Goal: Information Seeking & Learning: Find specific fact

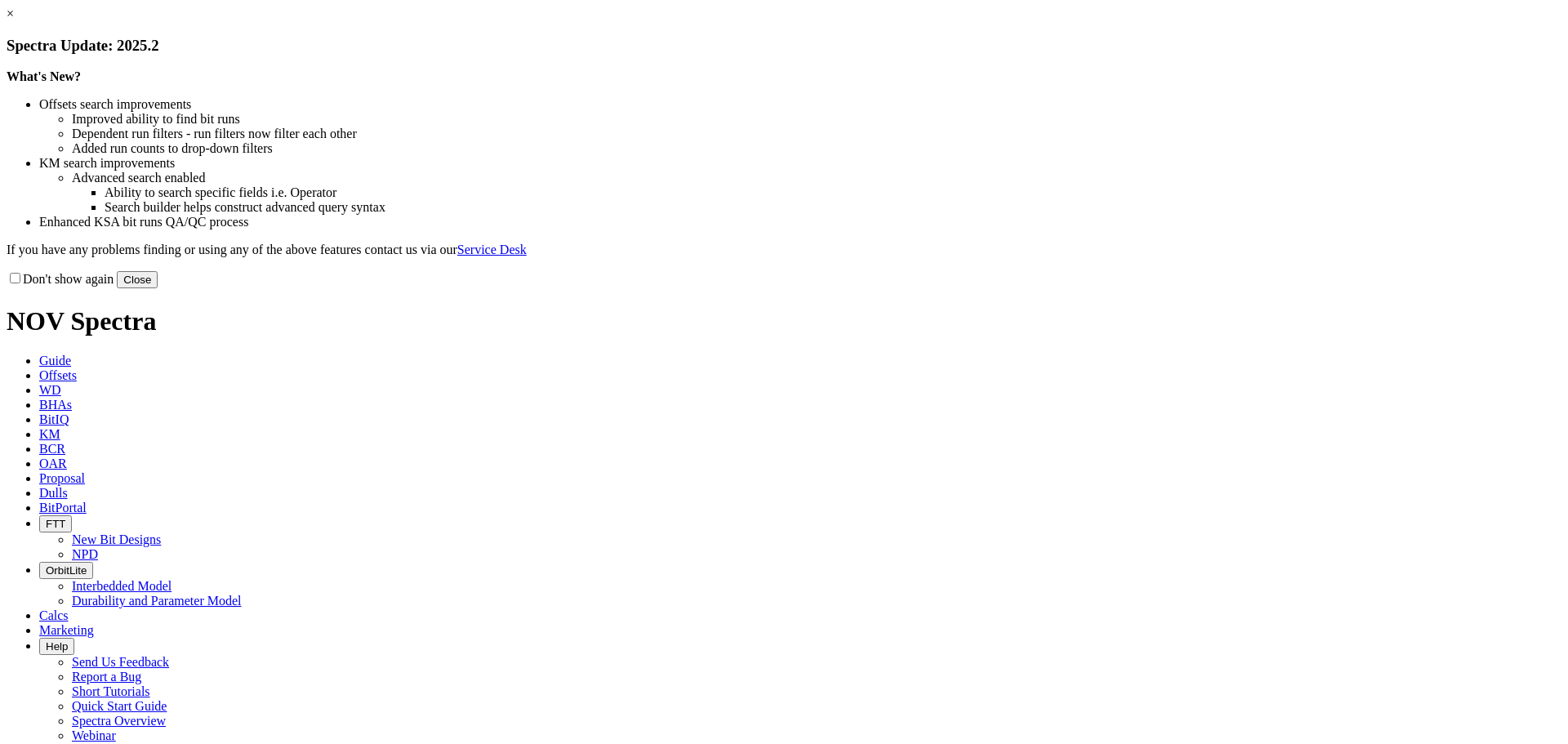
click at [14, 20] on link "×" at bounding box center [10, 13] width 7 height 14
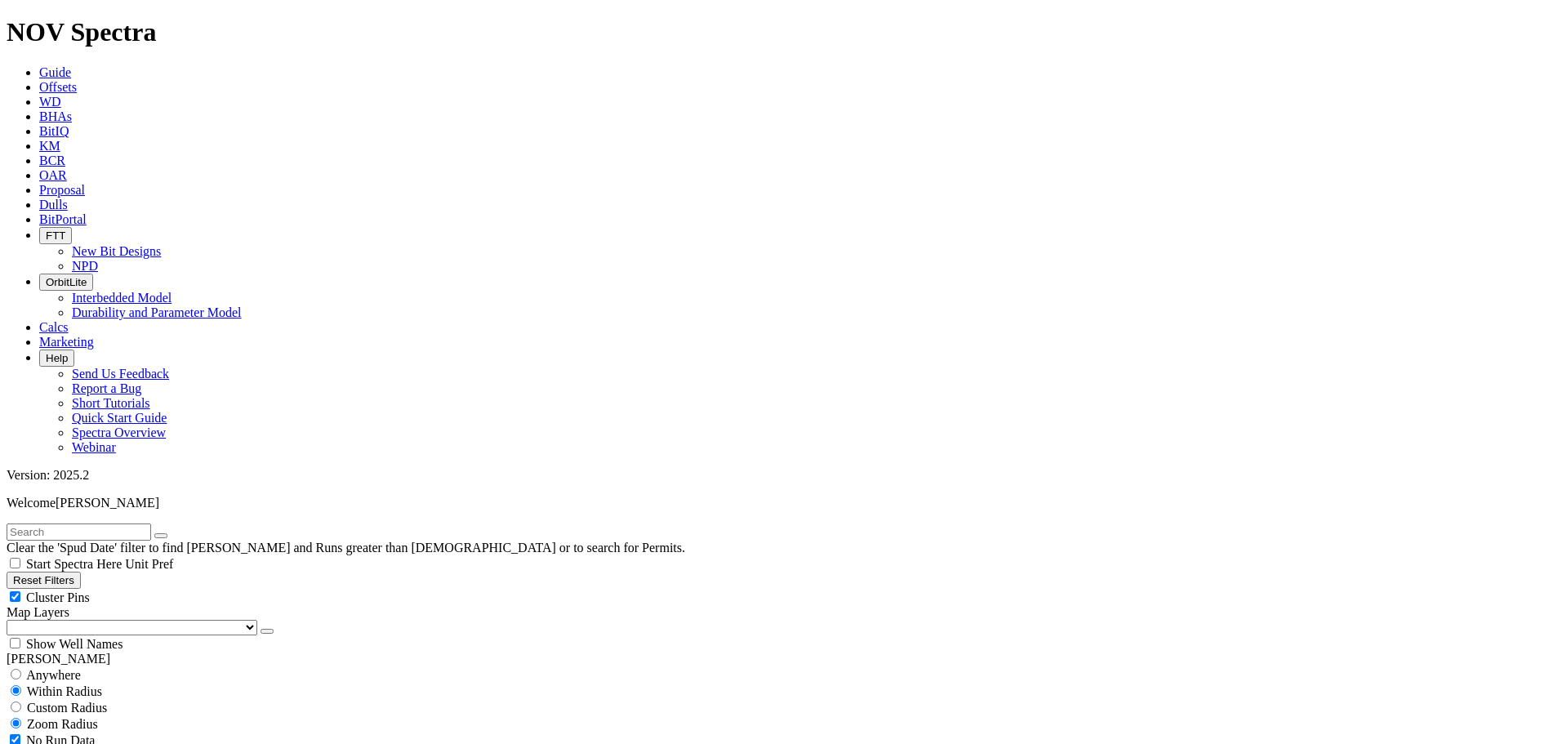
click at [81, 572] on button "Reset Filters" at bounding box center [43, 581] width 75 height 18
type input "10/1/23"
type input "10/1/25"
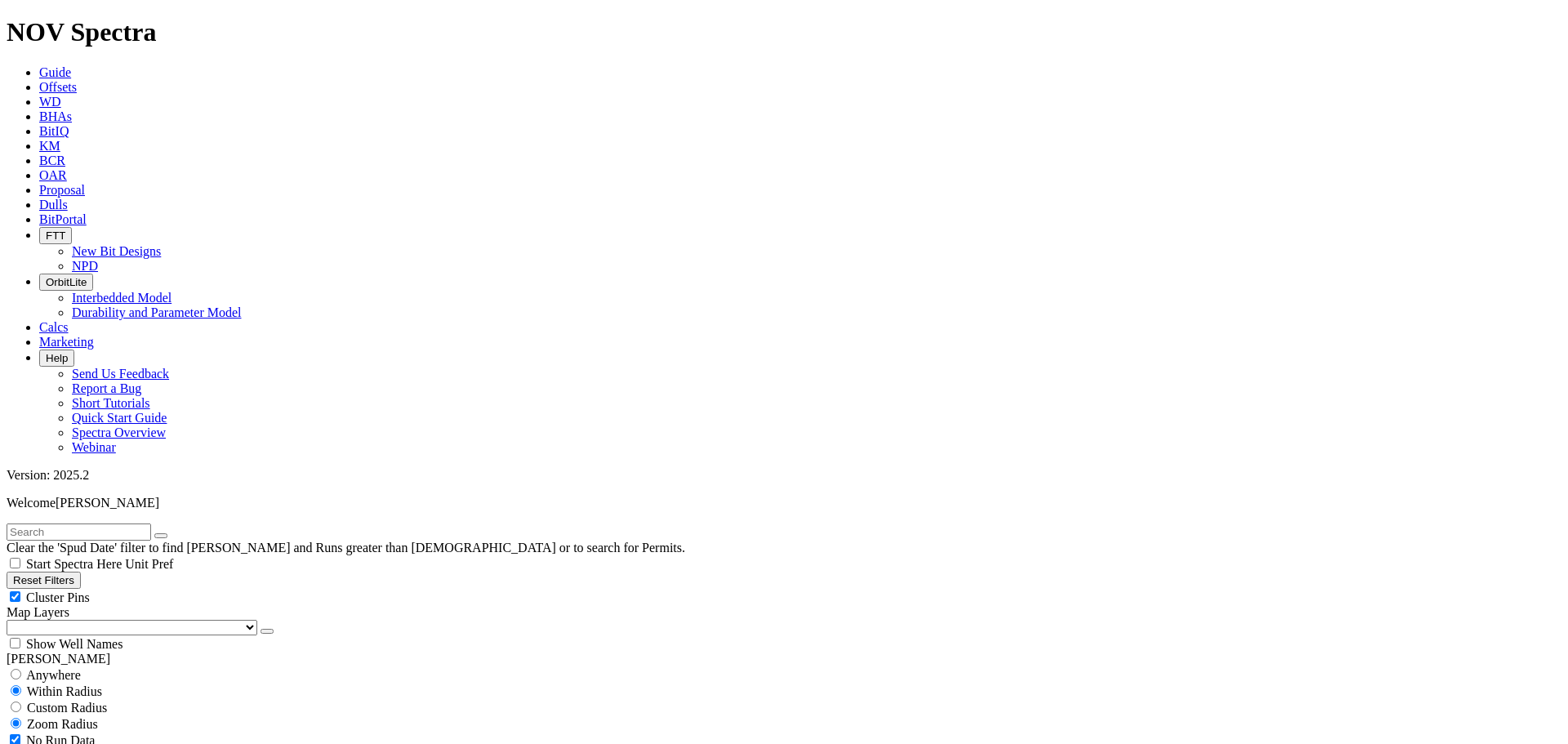
type input "8/1/25"
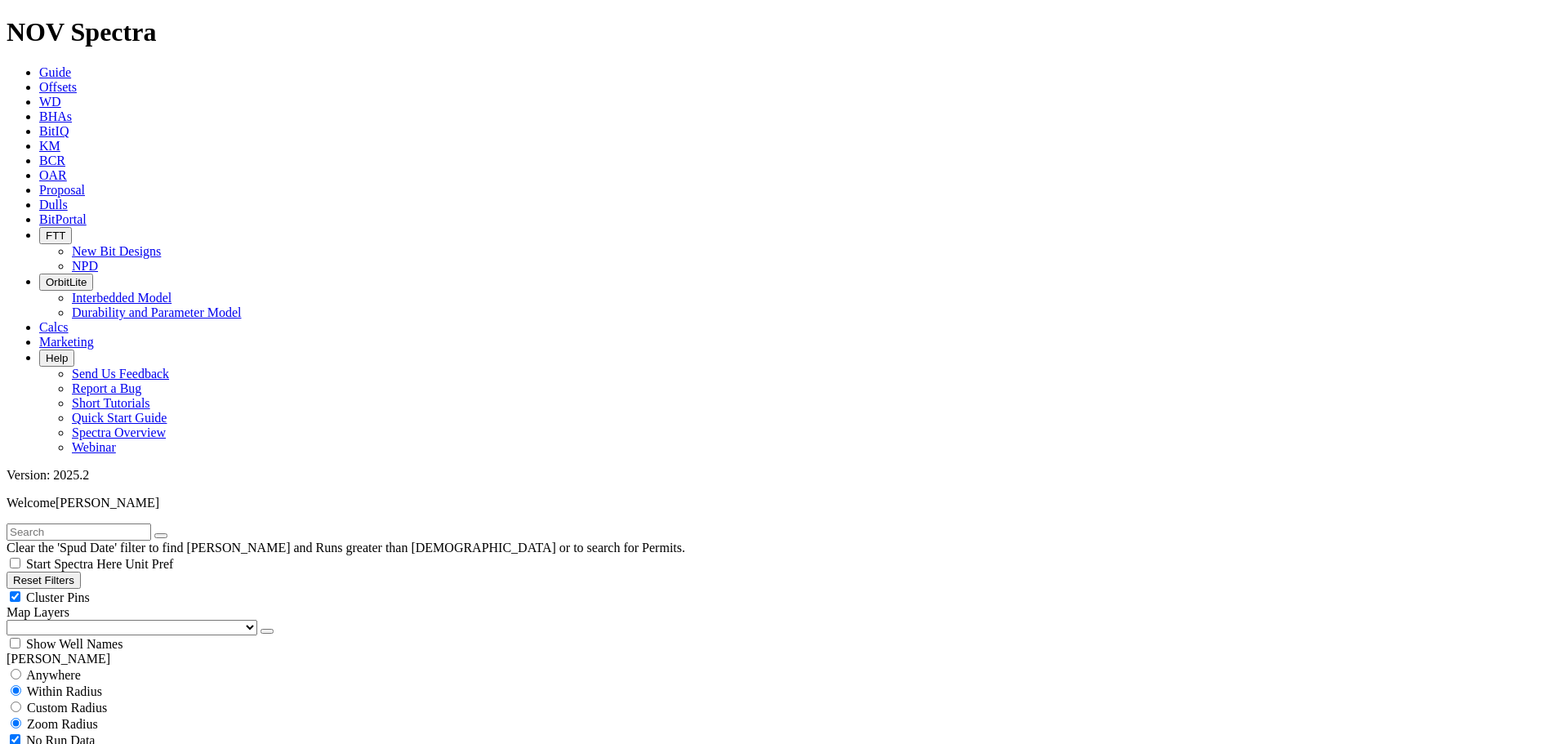
scroll to position [57, 0]
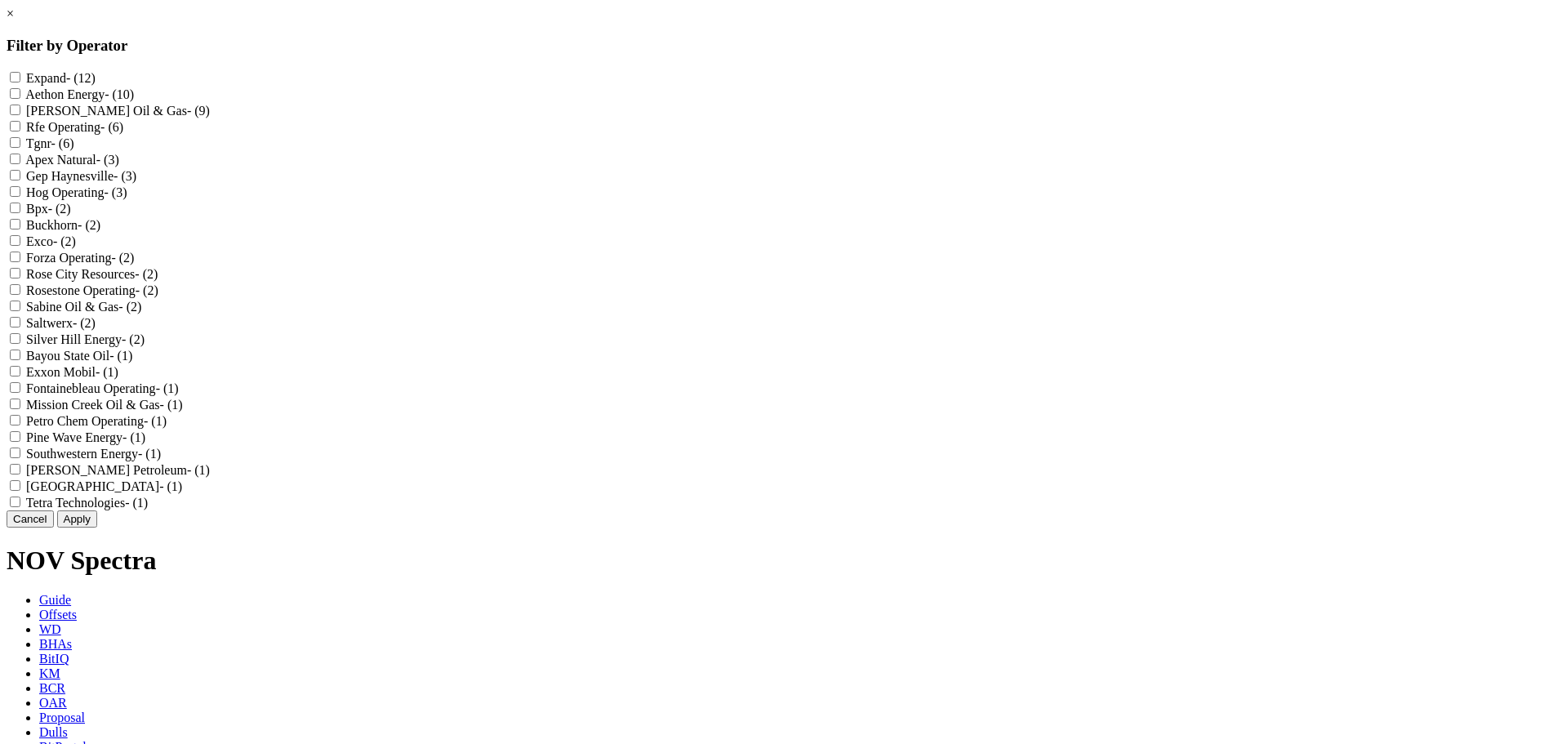
click at [20, 76] on input "Expand - (12)" at bounding box center [15, 77] width 11 height 11
checkbox input "true"
click at [98, 527] on button "Apply" at bounding box center [77, 519] width 40 height 18
